Goal: Transaction & Acquisition: Purchase product/service

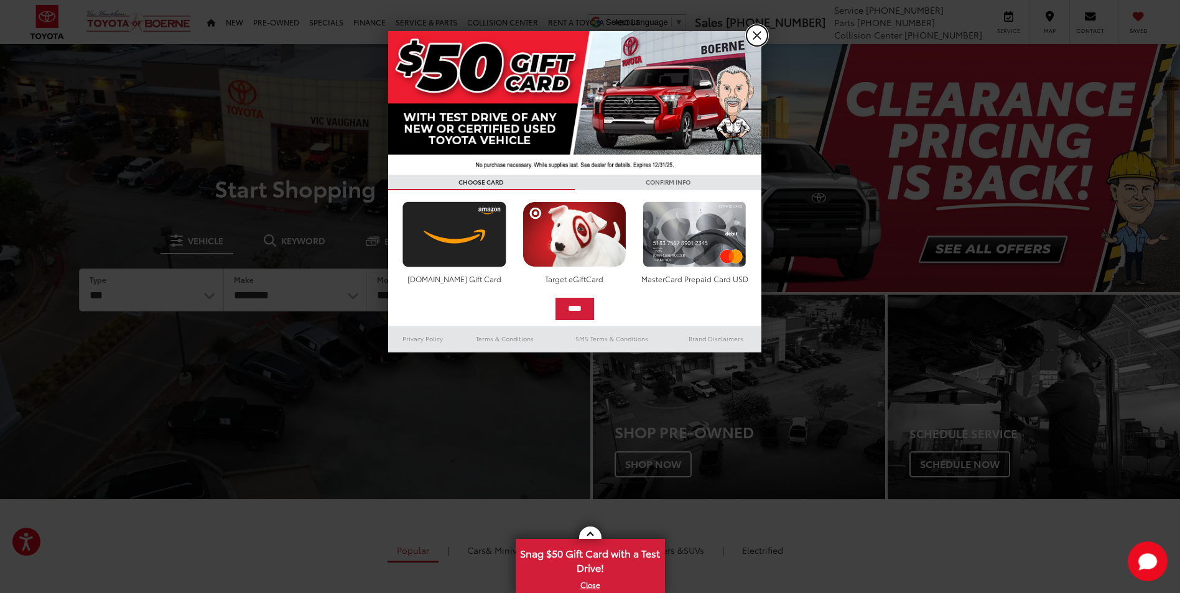
click at [753, 35] on link "X" at bounding box center [756, 35] width 21 height 21
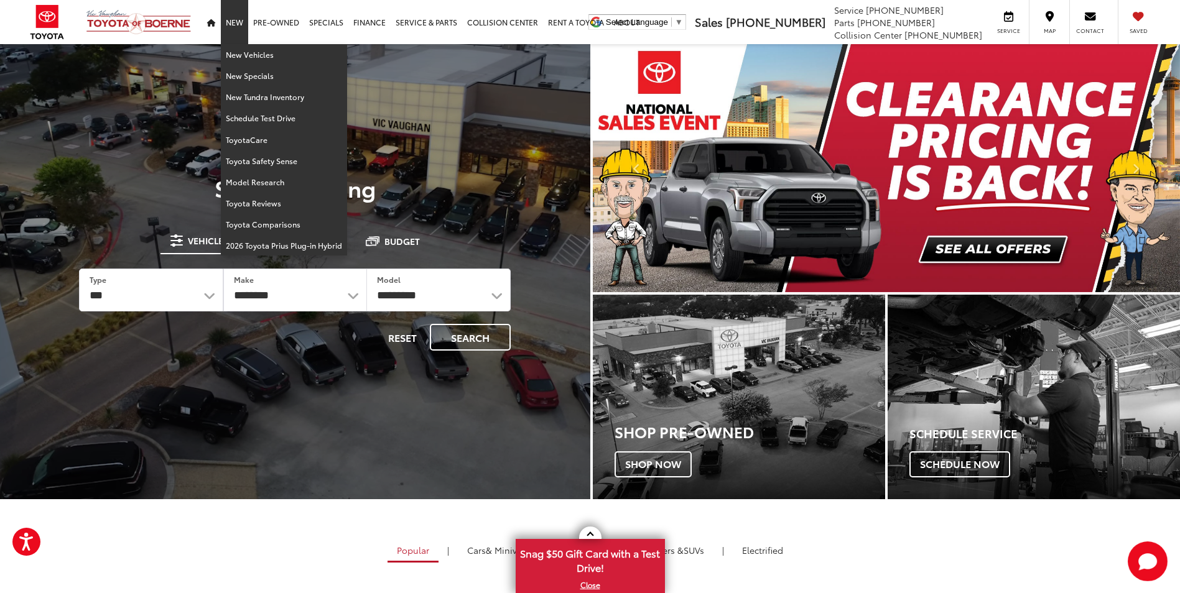
click at [239, 22] on link "New" at bounding box center [234, 22] width 27 height 44
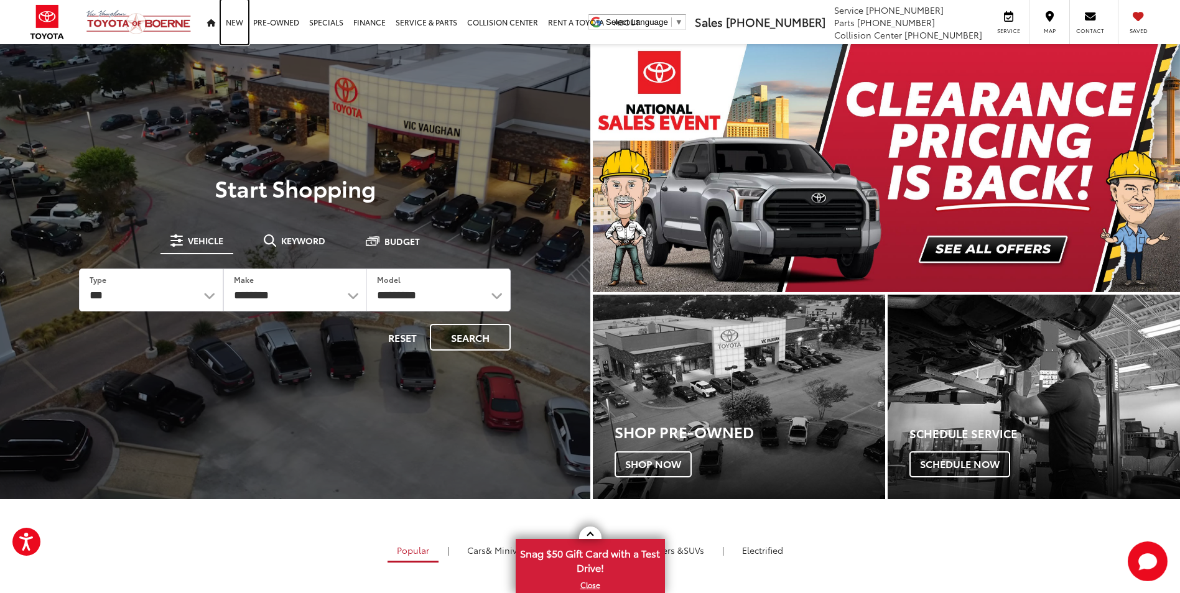
click at [239, 22] on link "New" at bounding box center [234, 22] width 27 height 44
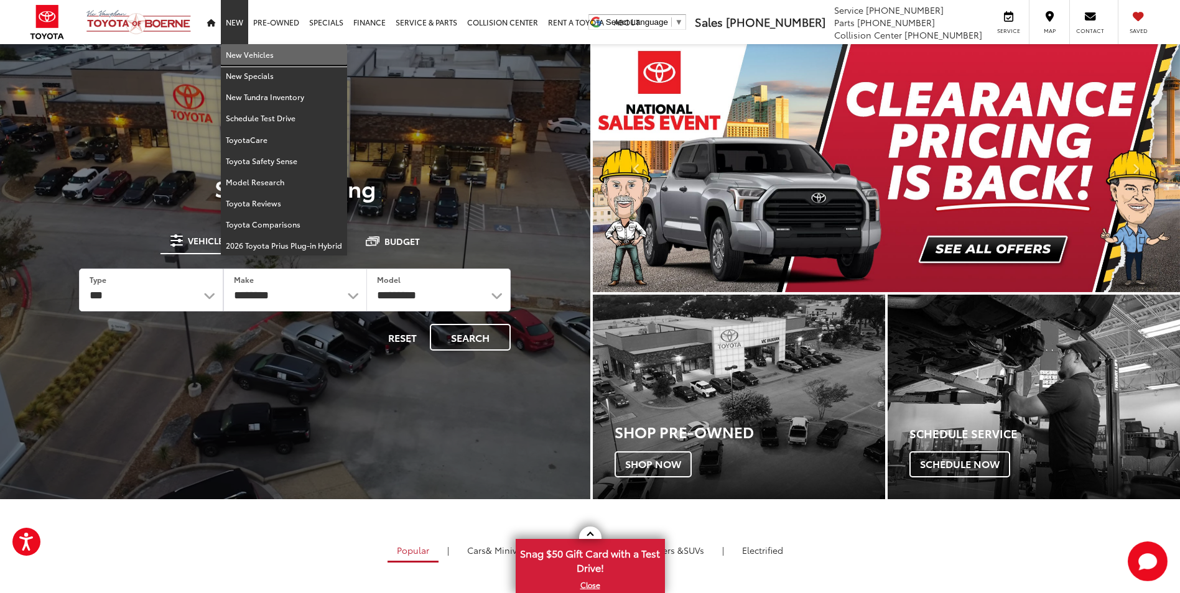
click at [246, 58] on link "New Vehicles" at bounding box center [284, 54] width 126 height 21
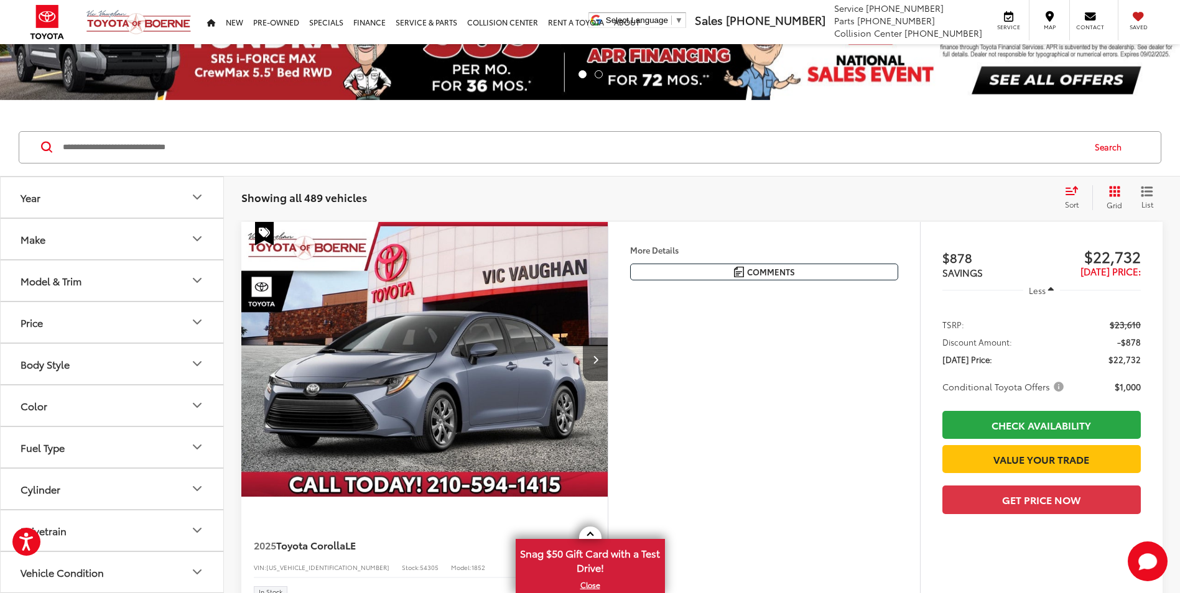
scroll to position [124, 0]
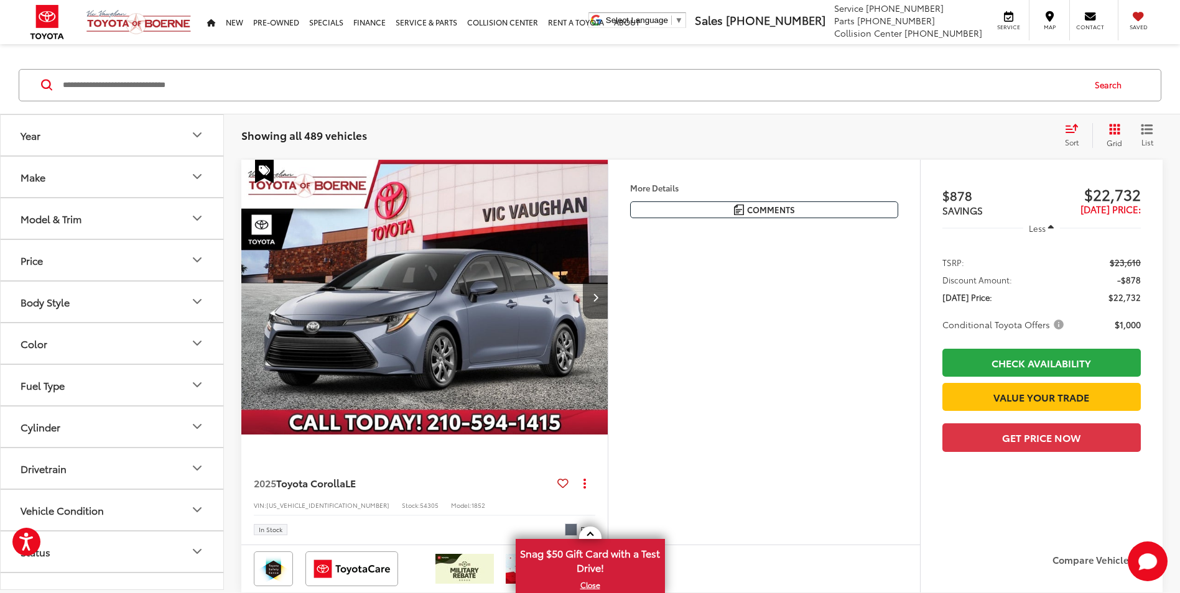
click at [193, 220] on icon "Model & Trim" at bounding box center [197, 218] width 15 height 15
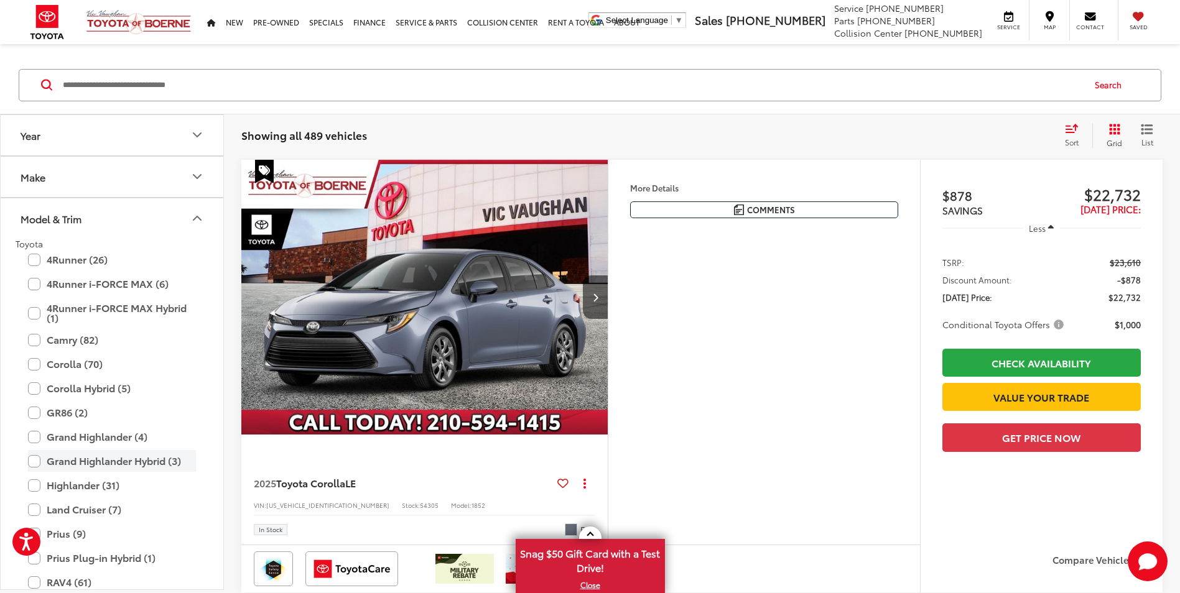
click at [138, 466] on label "Grand Highlander Hybrid (3)" at bounding box center [112, 461] width 168 height 22
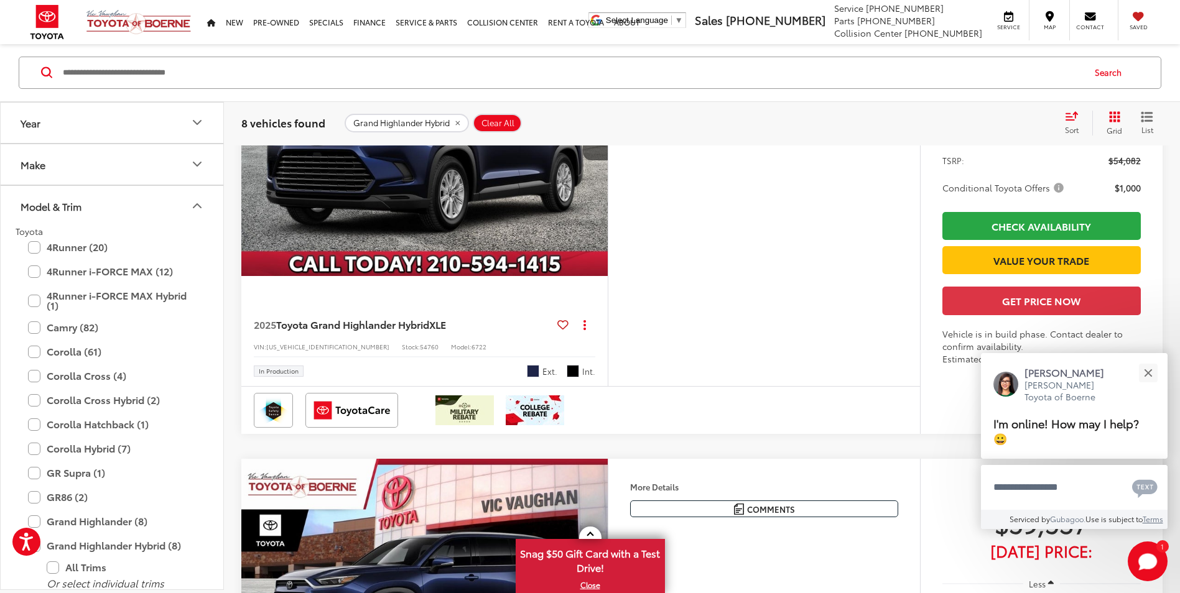
scroll to position [1617, 0]
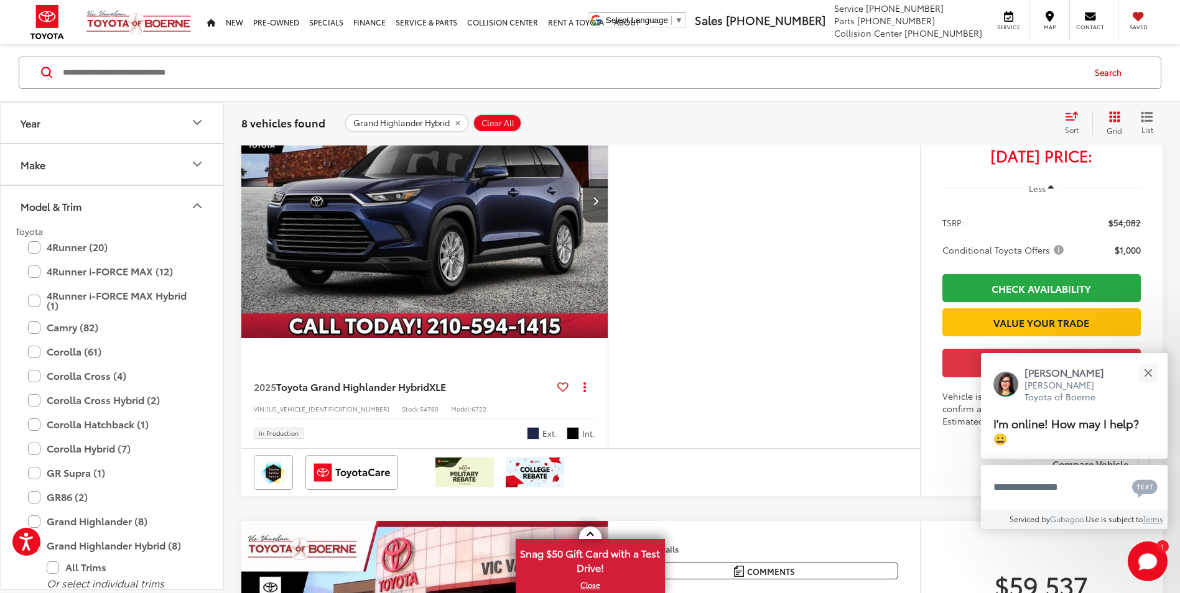
click at [482, 273] on img "2025 Toyota Grand Highlander Hybrid Hybrid XLE 0" at bounding box center [425, 201] width 368 height 276
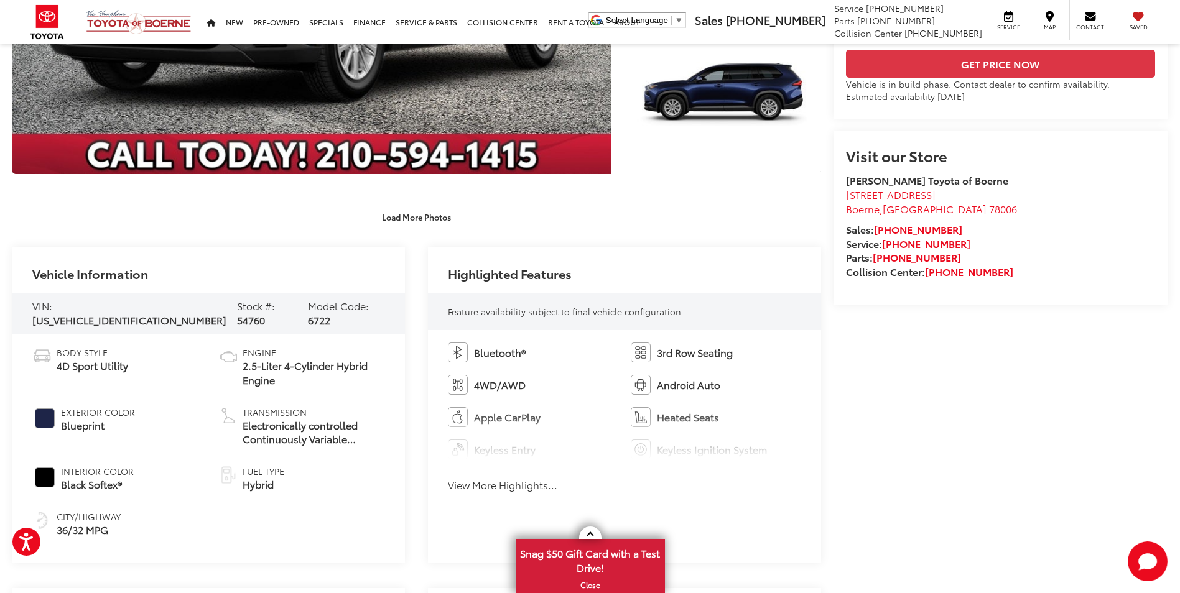
scroll to position [435, 0]
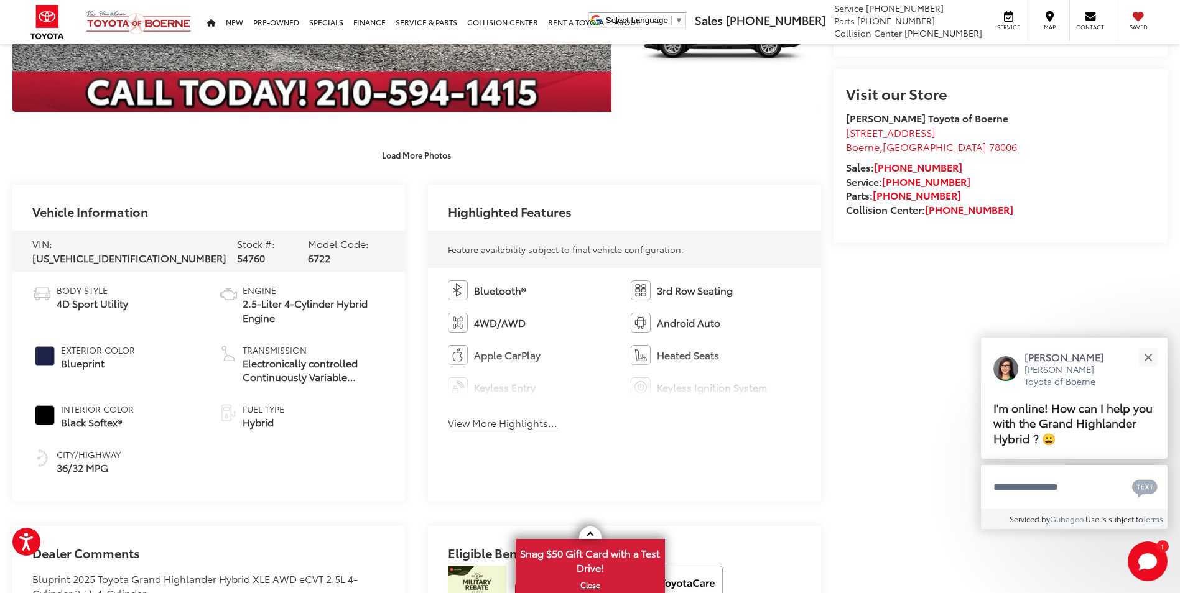
click at [491, 419] on button "View More Highlights..." at bounding box center [502, 423] width 109 height 14
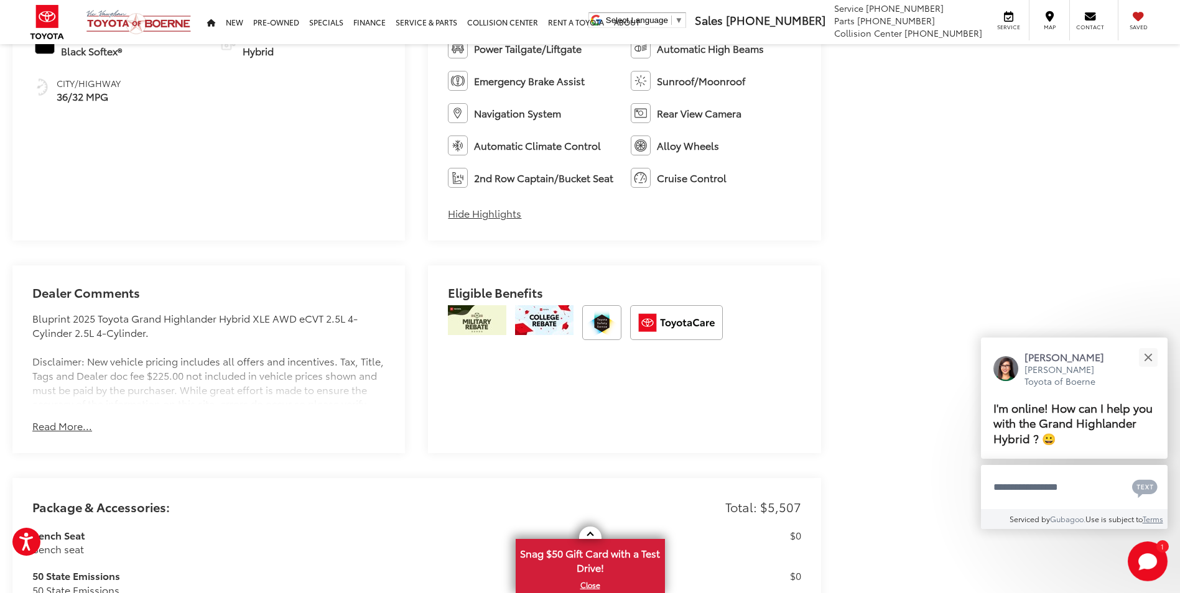
scroll to position [808, 0]
click at [52, 420] on button "Read More..." at bounding box center [62, 424] width 60 height 14
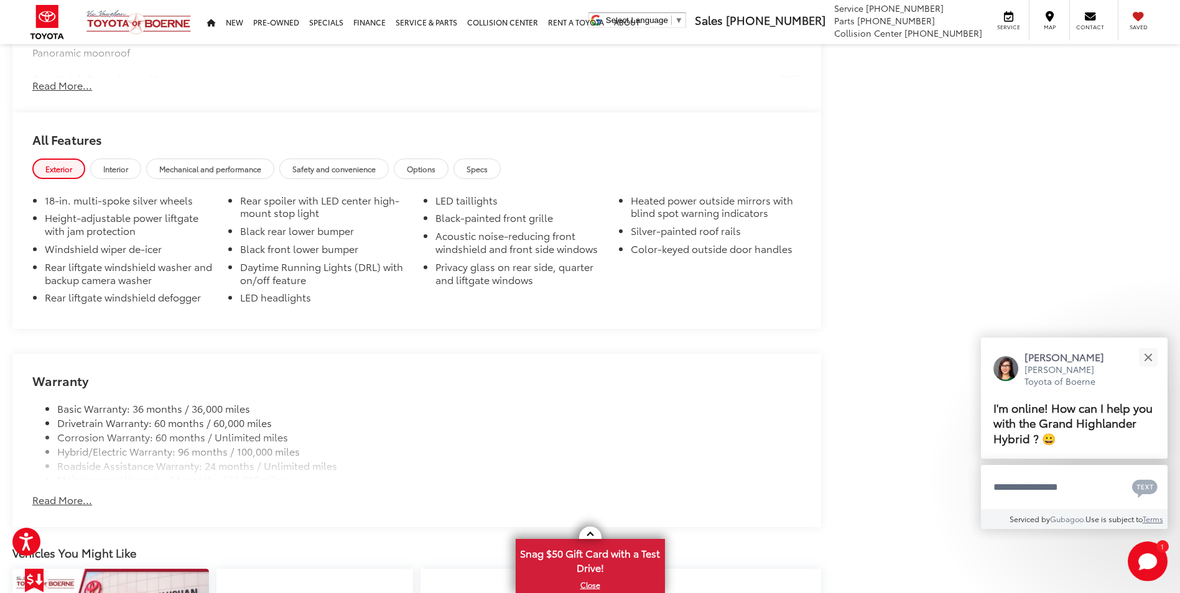
scroll to position [1493, 0]
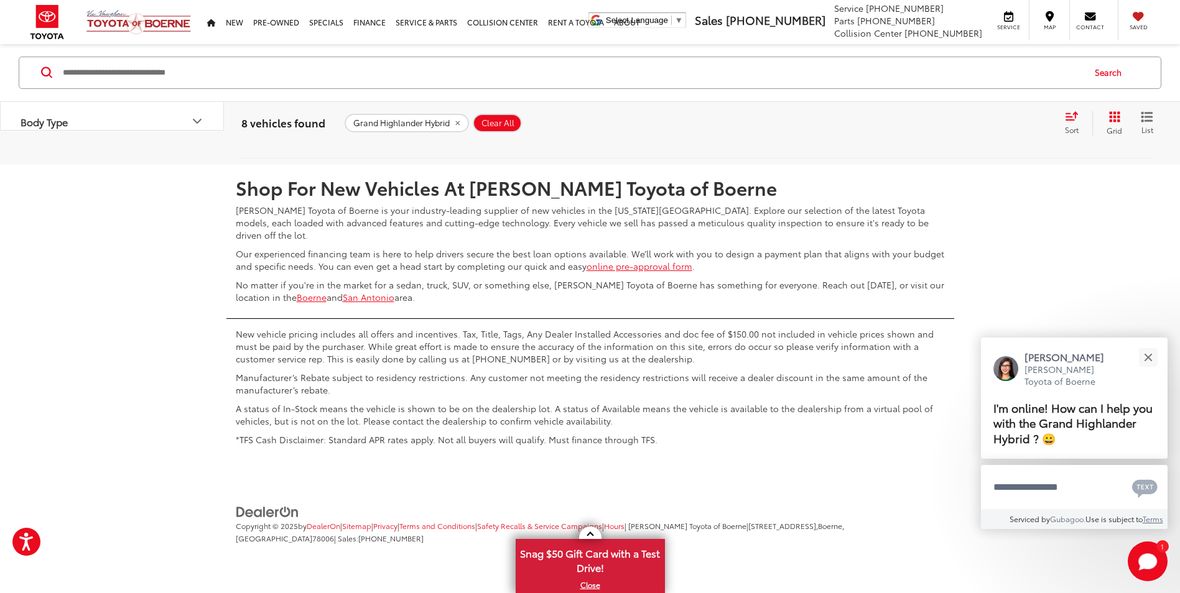
scroll to position [3992, 0]
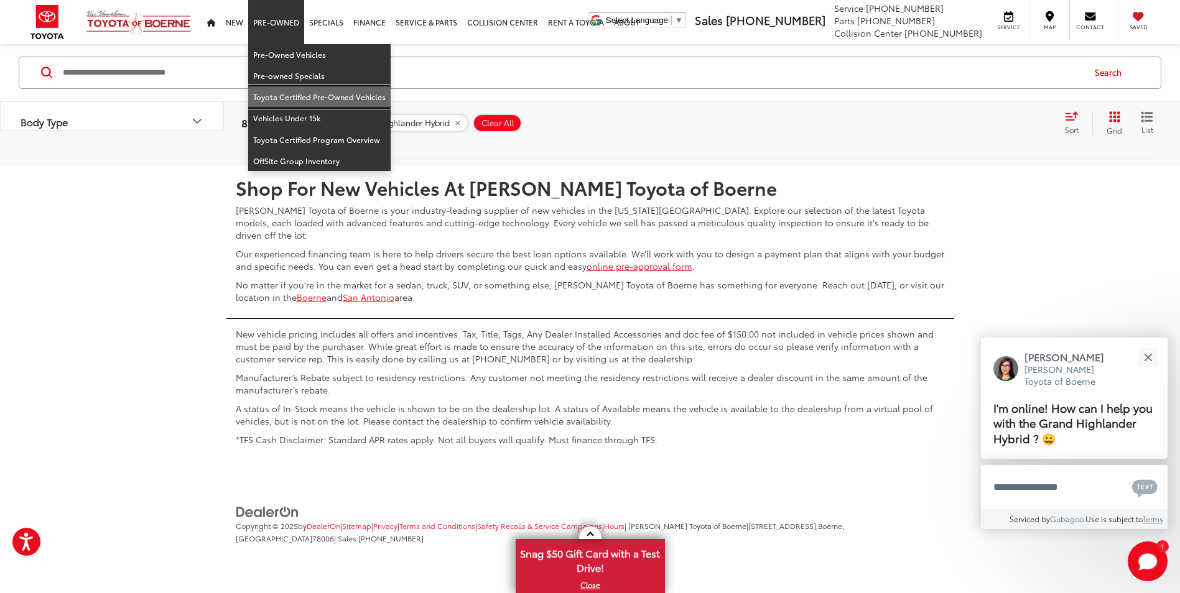
click at [288, 97] on link "Toyota Certified Pre-Owned Vehicles" at bounding box center [319, 96] width 142 height 21
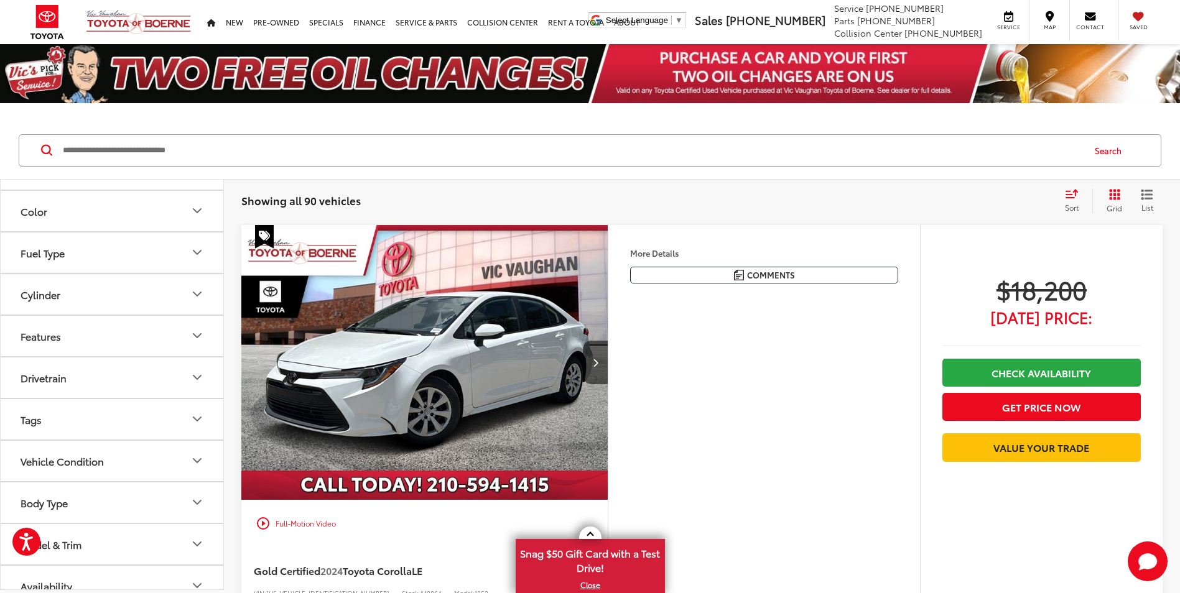
scroll to position [174, 0]
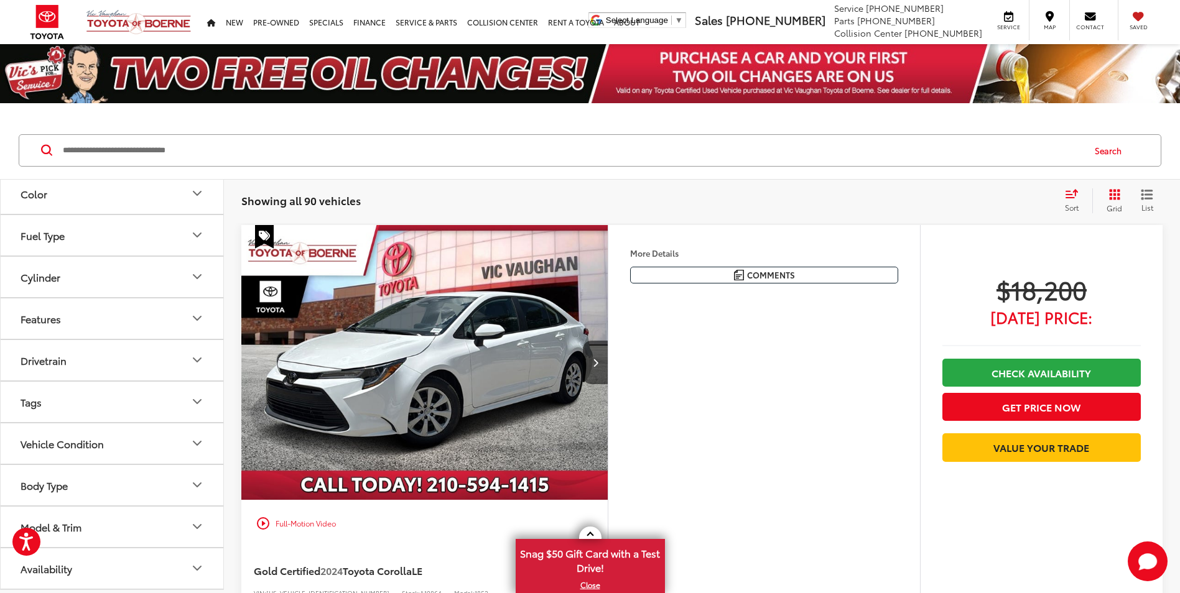
click at [193, 522] on icon "Model & Trim" at bounding box center [197, 526] width 15 height 15
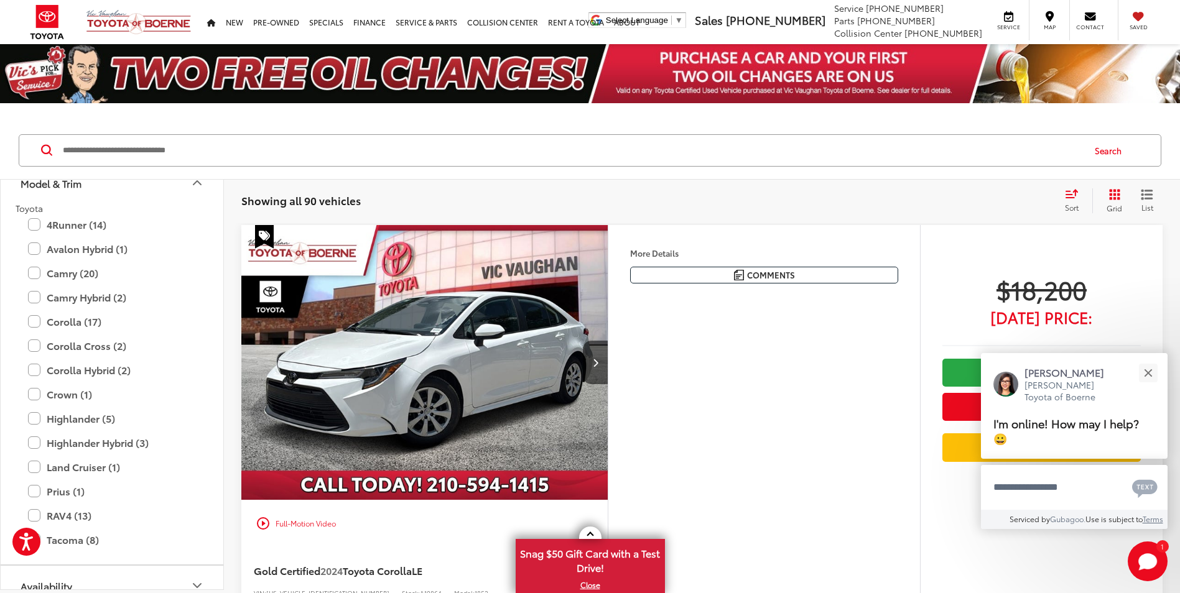
scroll to position [535, 0]
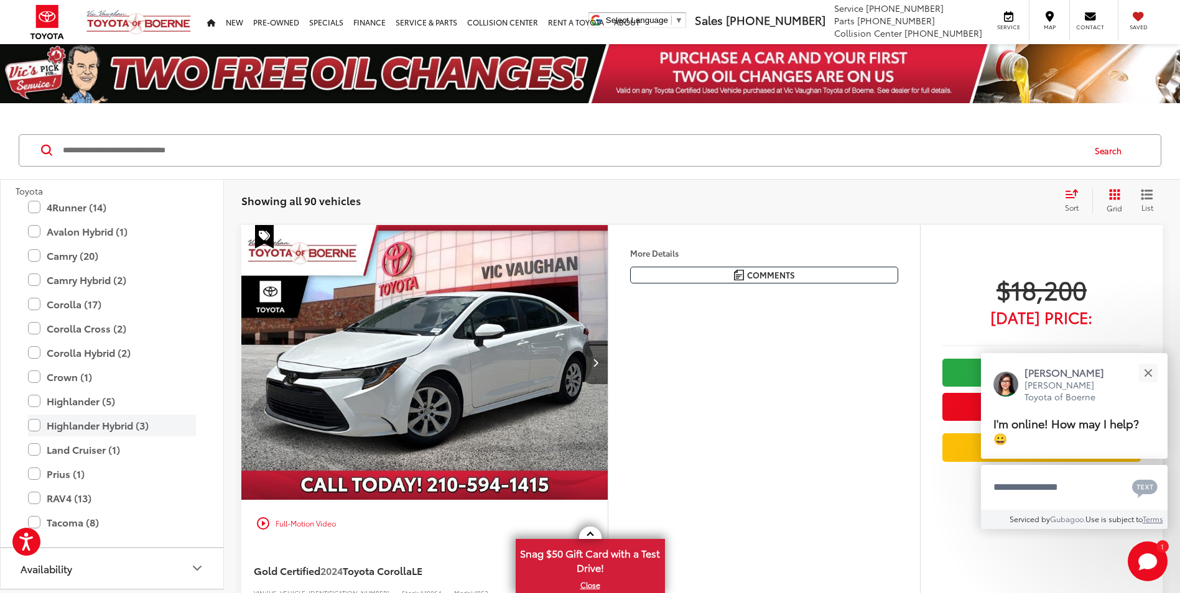
click at [104, 427] on label "Highlander Hybrid (3)" at bounding box center [112, 426] width 168 height 22
